Goal: Information Seeking & Learning: Find specific fact

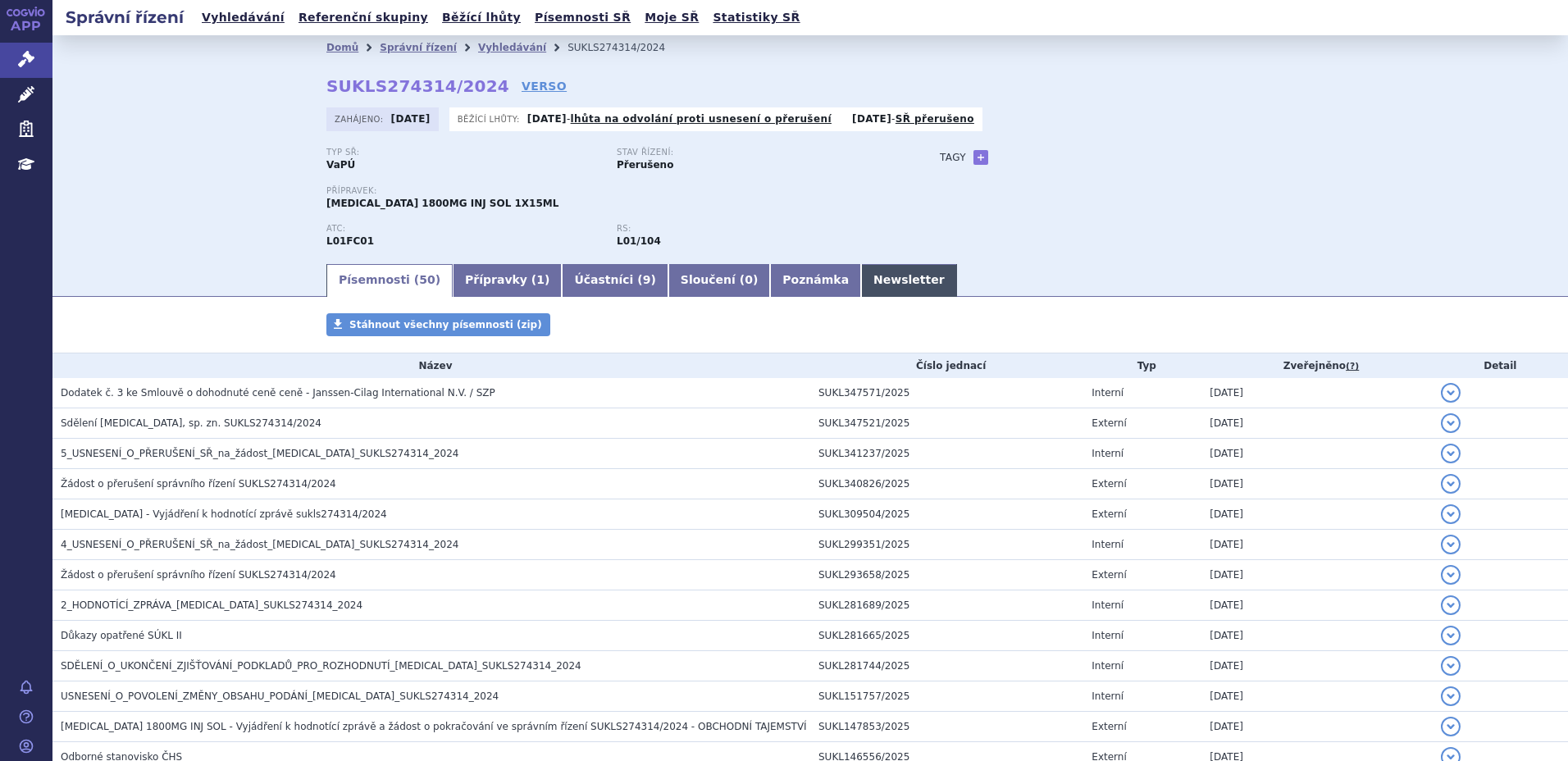
click at [861, 283] on link "Newsletter" at bounding box center [909, 280] width 96 height 33
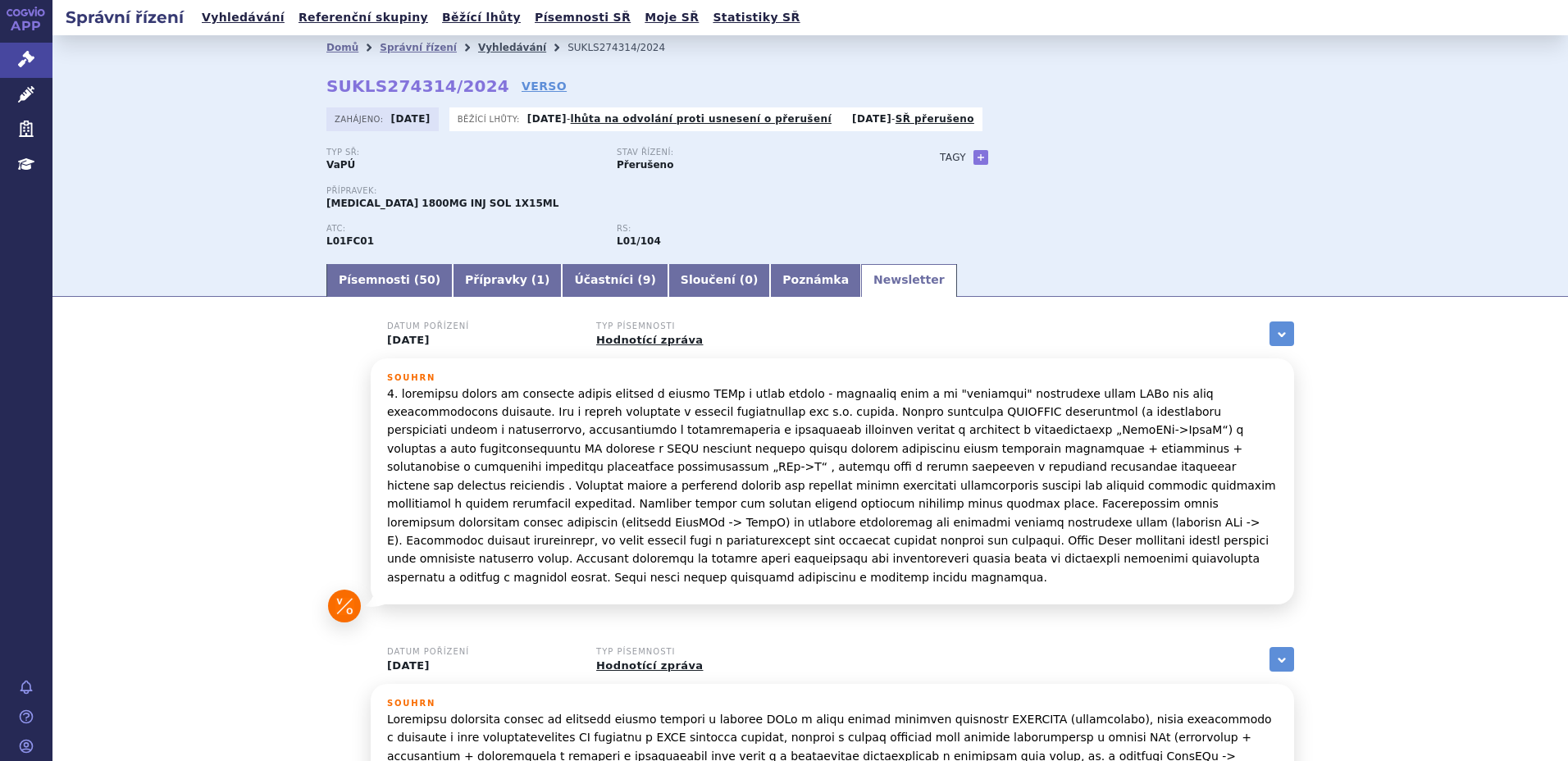
click at [478, 51] on link "Vyhledávání" at bounding box center [512, 47] width 68 height 11
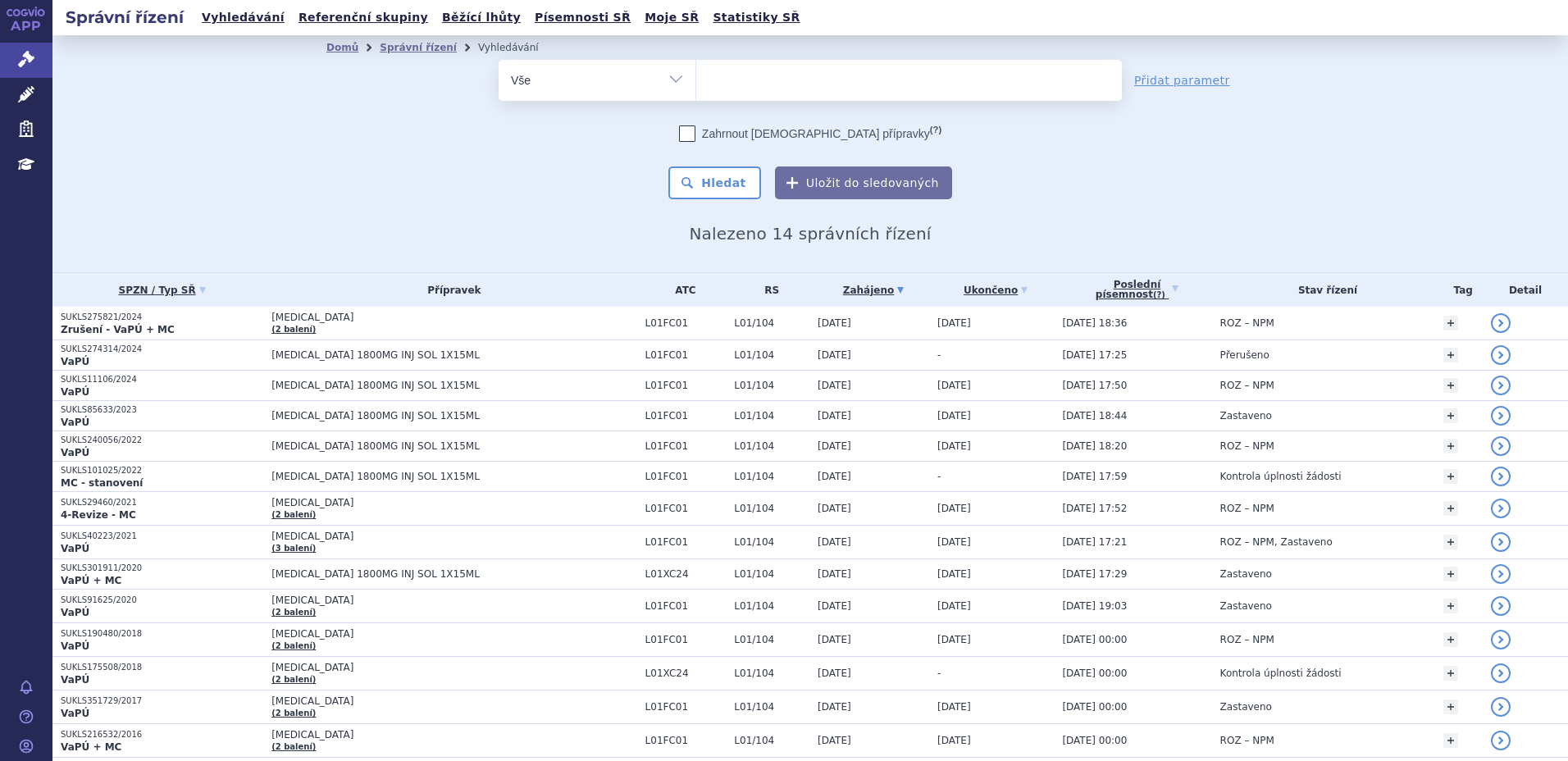
select select
type input "wi"
type input "win"
type input "winr"
type input "winre"
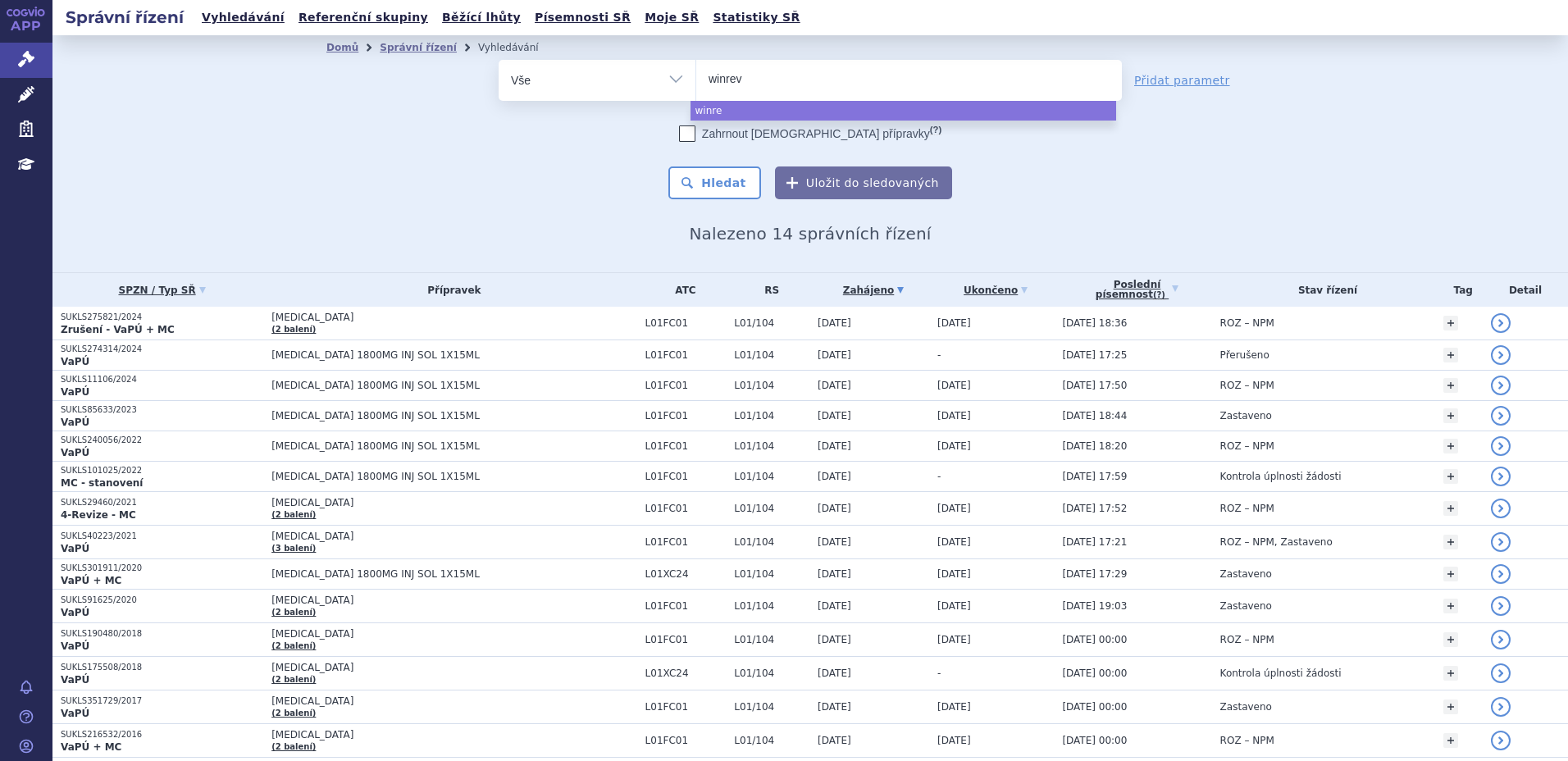
type input "winreva"
type input "winrevai"
type input "winrevair"
select select "winrevair"
click at [721, 171] on button "Hledat" at bounding box center [715, 182] width 93 height 33
